Goal: Information Seeking & Learning: Learn about a topic

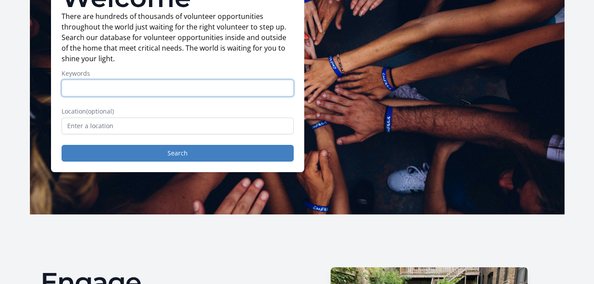
scroll to position [88, 0]
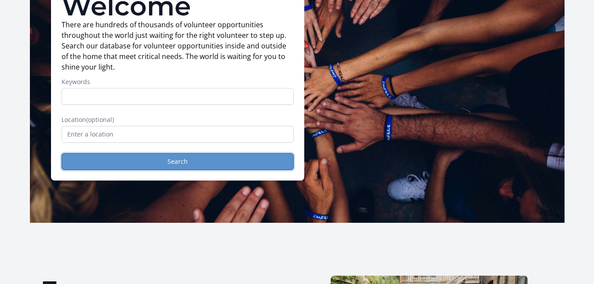
click at [192, 158] on button "Search" at bounding box center [178, 161] width 232 height 17
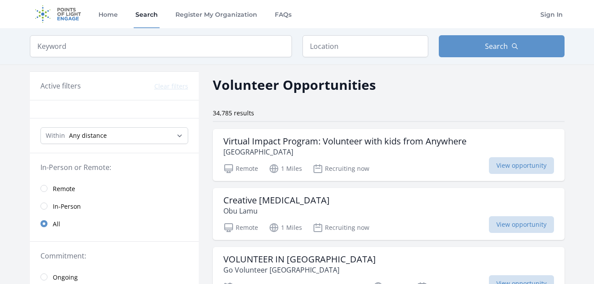
click at [70, 186] on span "Remote" at bounding box center [64, 188] width 22 height 9
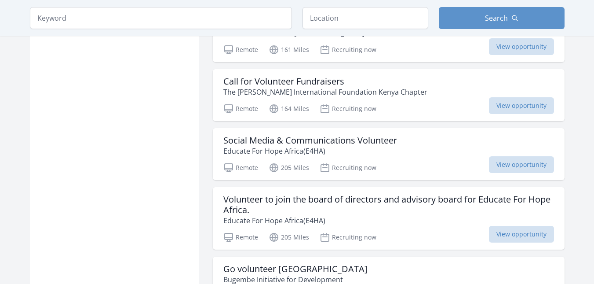
scroll to position [1099, 0]
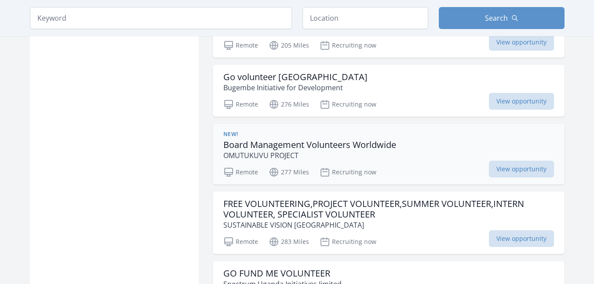
scroll to position [1231, 0]
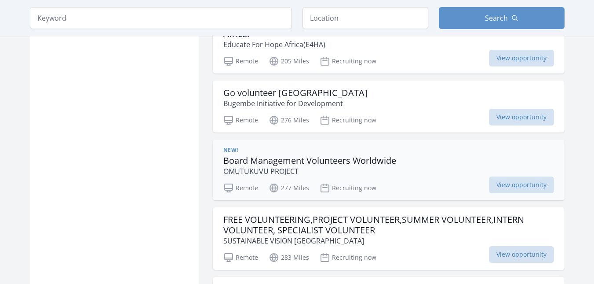
drag, startPoint x: 334, startPoint y: 116, endPoint x: 294, endPoint y: 165, distance: 63.1
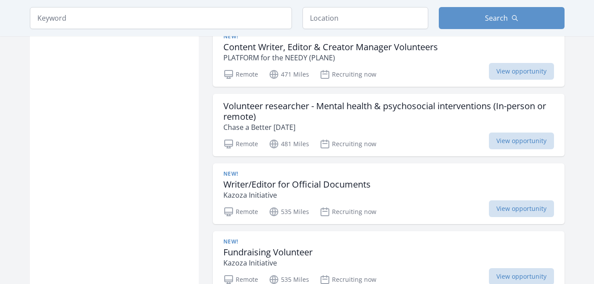
scroll to position [2330, 0]
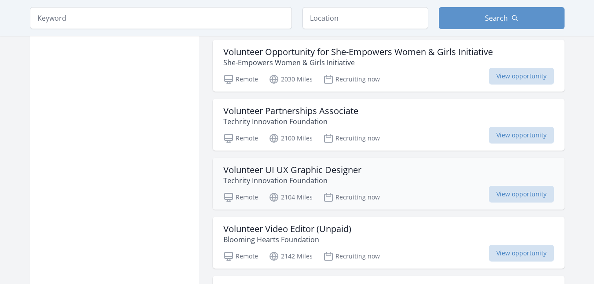
scroll to position [3473, 0]
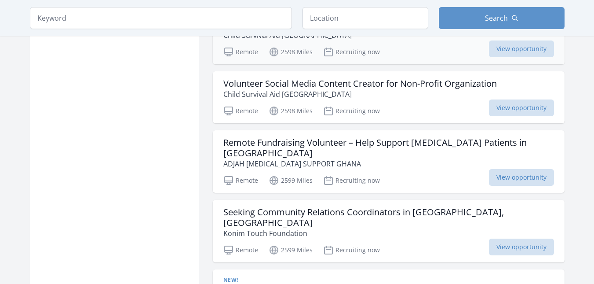
scroll to position [4879, 0]
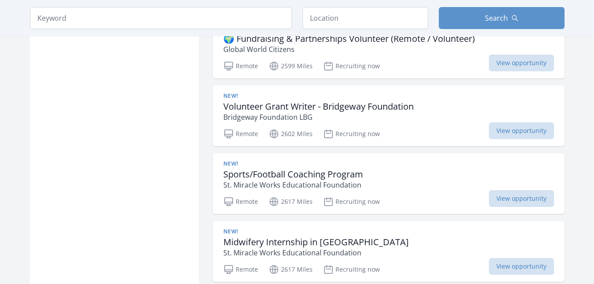
scroll to position [5055, 0]
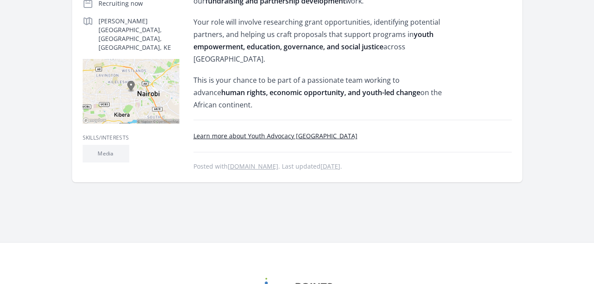
scroll to position [167, 0]
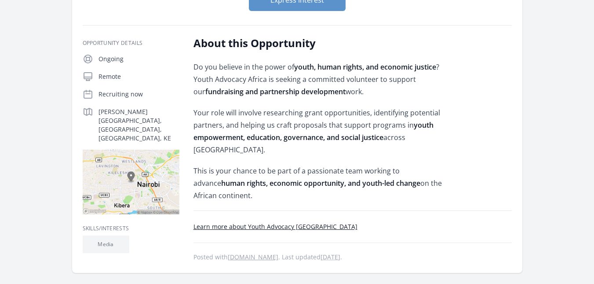
click at [245, 222] on link "Learn more about Youth Advocacy Africa" at bounding box center [275, 226] width 164 height 8
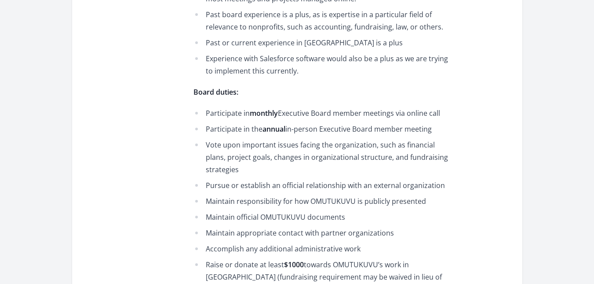
scroll to position [528, 0]
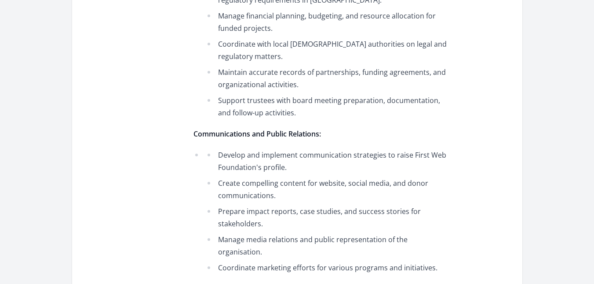
scroll to position [1187, 0]
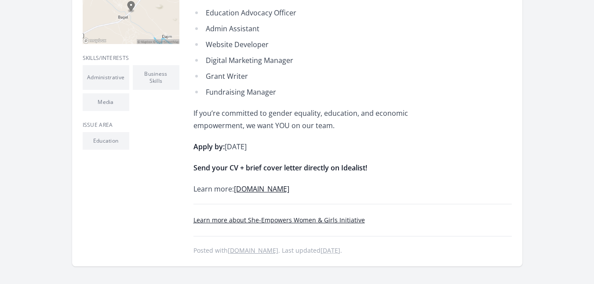
scroll to position [352, 0]
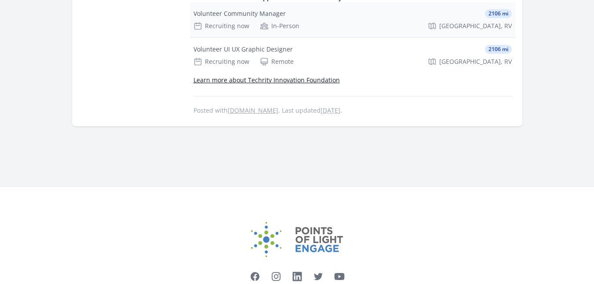
scroll to position [722, 0]
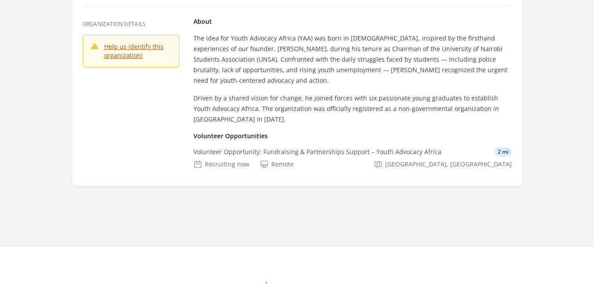
scroll to position [88, 0]
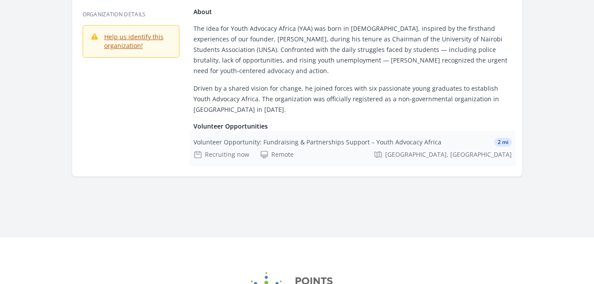
click at [499, 139] on span "2 mi" at bounding box center [503, 142] width 18 height 9
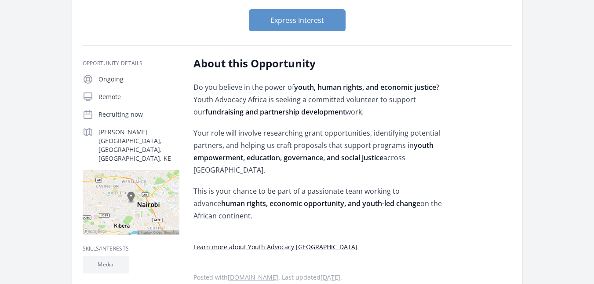
scroll to position [176, 0]
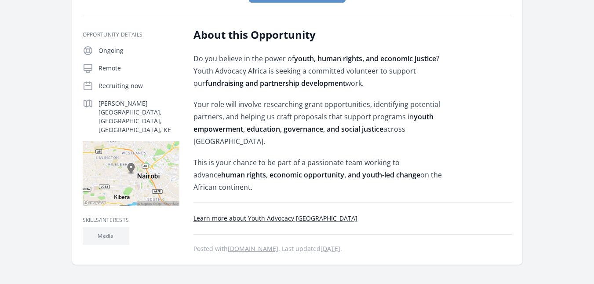
click at [251, 214] on link "Learn more about Youth Advocacy [GEOGRAPHIC_DATA]" at bounding box center [275, 218] width 164 height 8
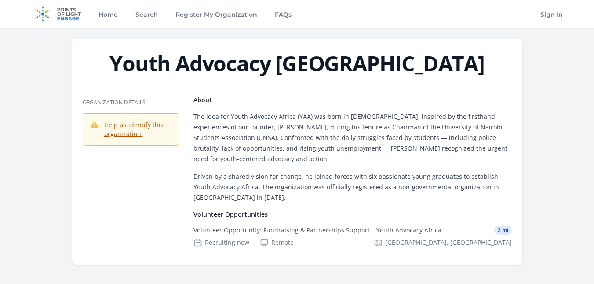
scroll to position [44, 0]
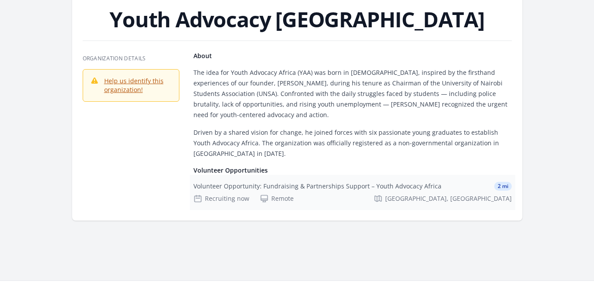
click at [255, 183] on div "Volunteer Opportunity: Fundraising & Partnerships Support – Youth Advocacy Afri…" at bounding box center [317, 186] width 248 height 9
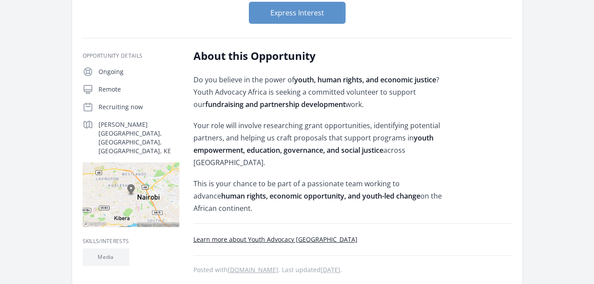
scroll to position [176, 0]
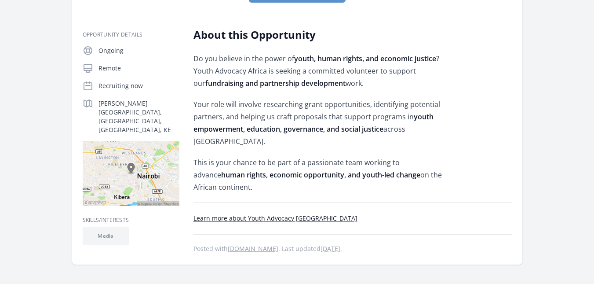
click at [258, 214] on link "Learn more about Youth Advocacy Africa" at bounding box center [275, 218] width 164 height 8
